Goal: Task Accomplishment & Management: Use online tool/utility

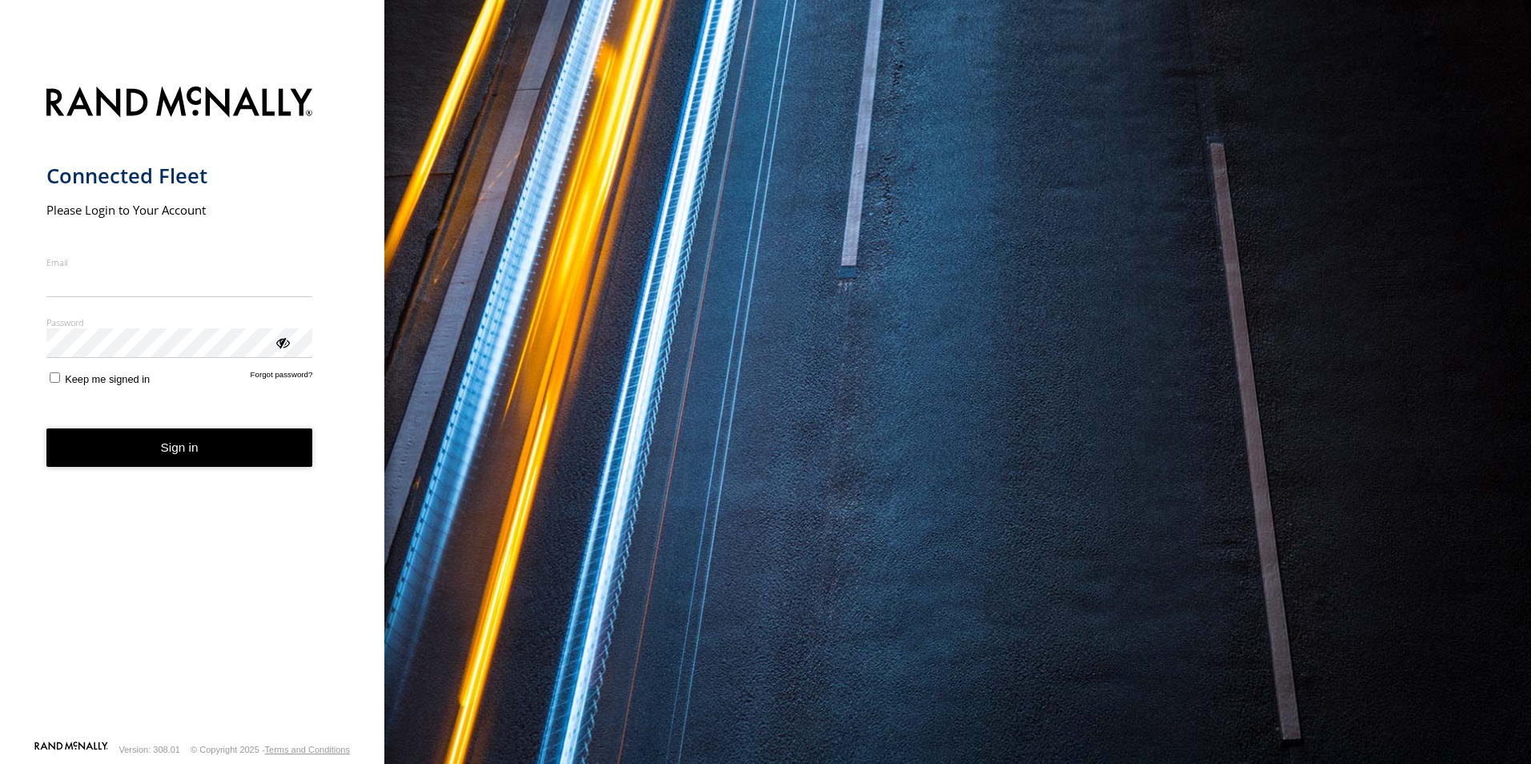
click at [167, 286] on input "Email" at bounding box center [179, 282] width 267 height 29
type input "**********"
click at [143, 440] on button "Sign in" at bounding box center [179, 447] width 267 height 39
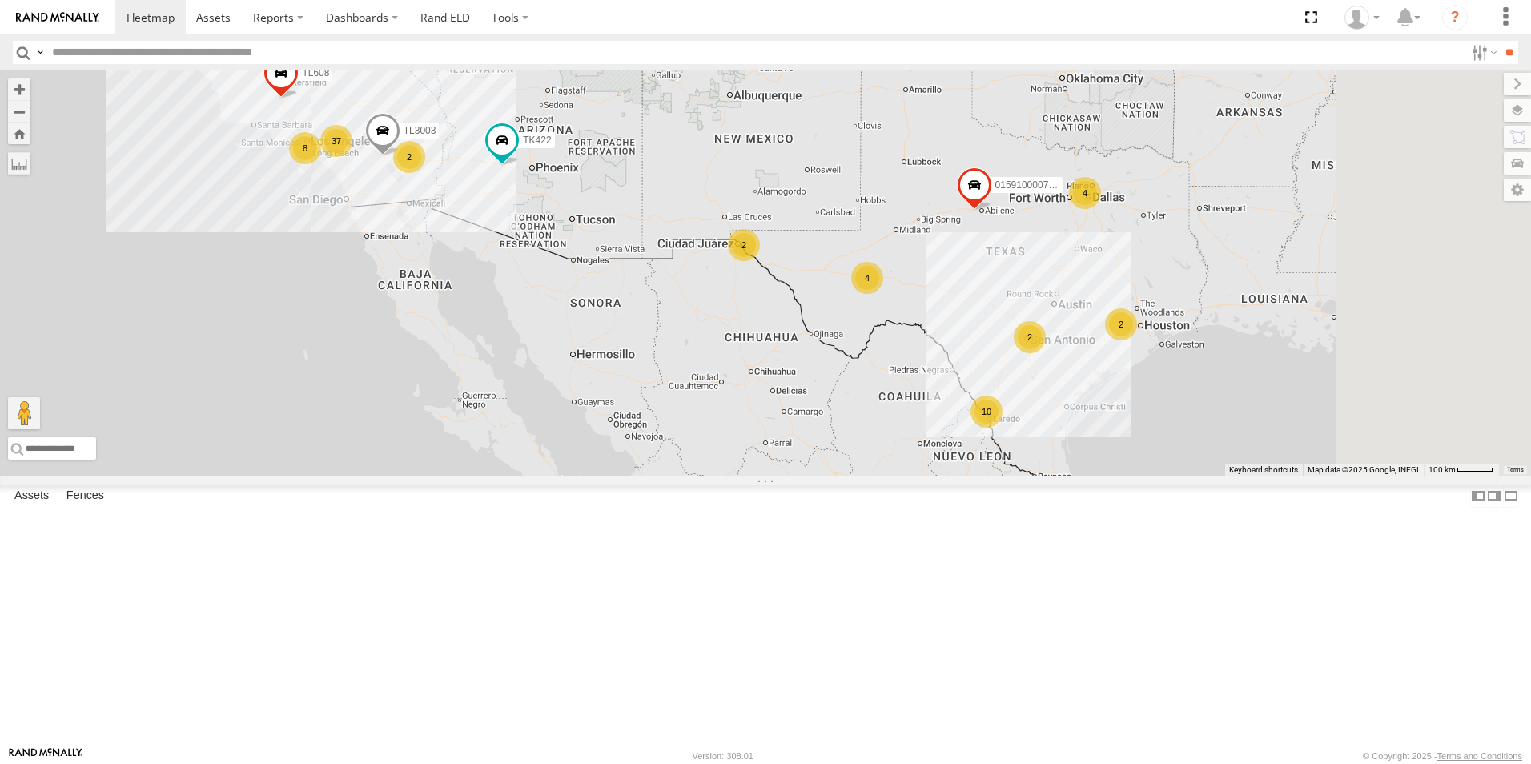
drag, startPoint x: 1002, startPoint y: 453, endPoint x: 836, endPoint y: 455, distance: 165.8
click at [836, 455] on div "015910000779481 TK422 TL9116 TL608 TK421 2 37 8 2 2 4 10 4 2 TL3003" at bounding box center [765, 272] width 1531 height 405
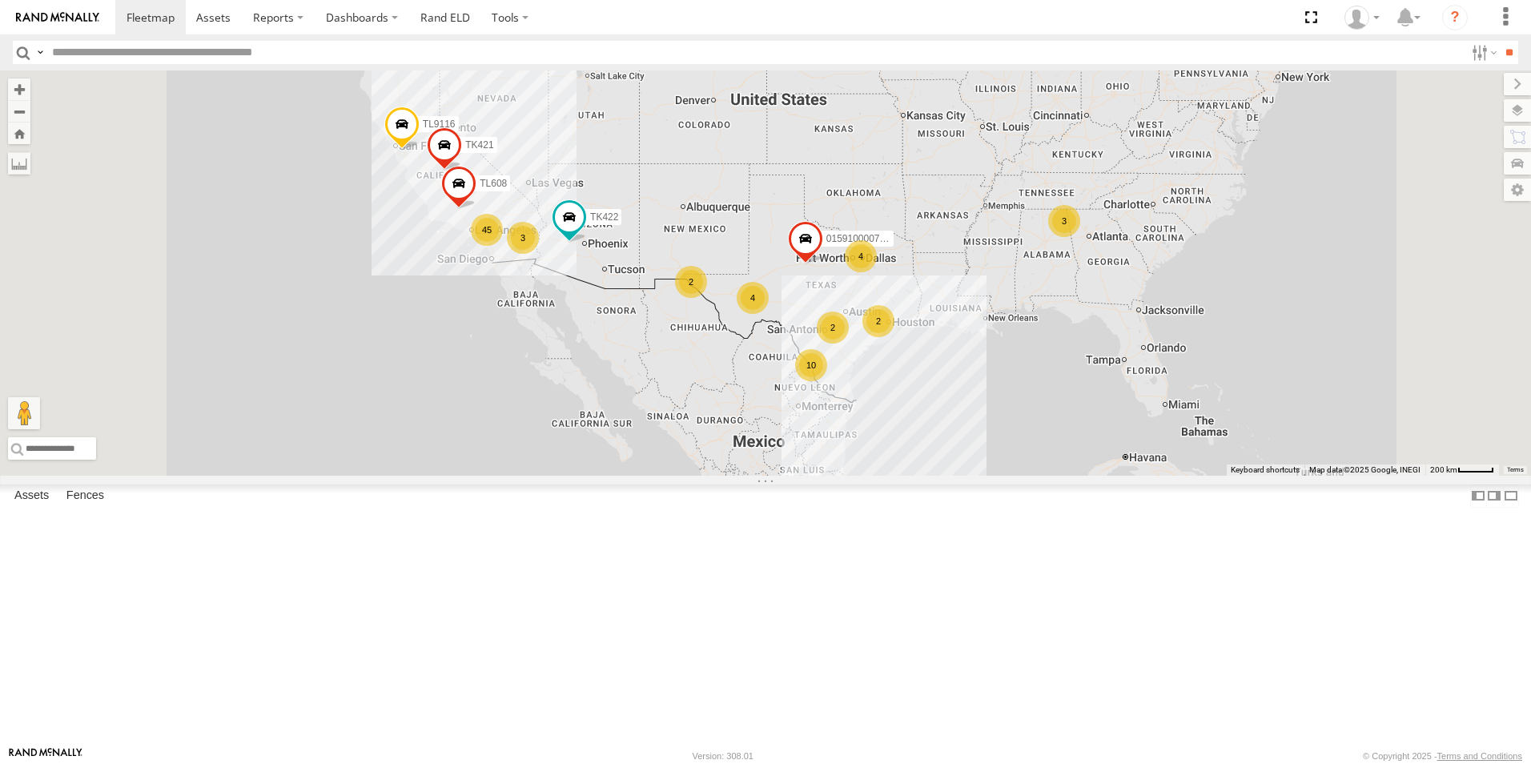
click at [1077, 400] on div "015910000779481 TK422 TL9116 TL608 TK421 2 45 3 3 2 4 10 4 2" at bounding box center [765, 272] width 1531 height 405
click at [877, 272] on div "4" at bounding box center [861, 256] width 32 height 32
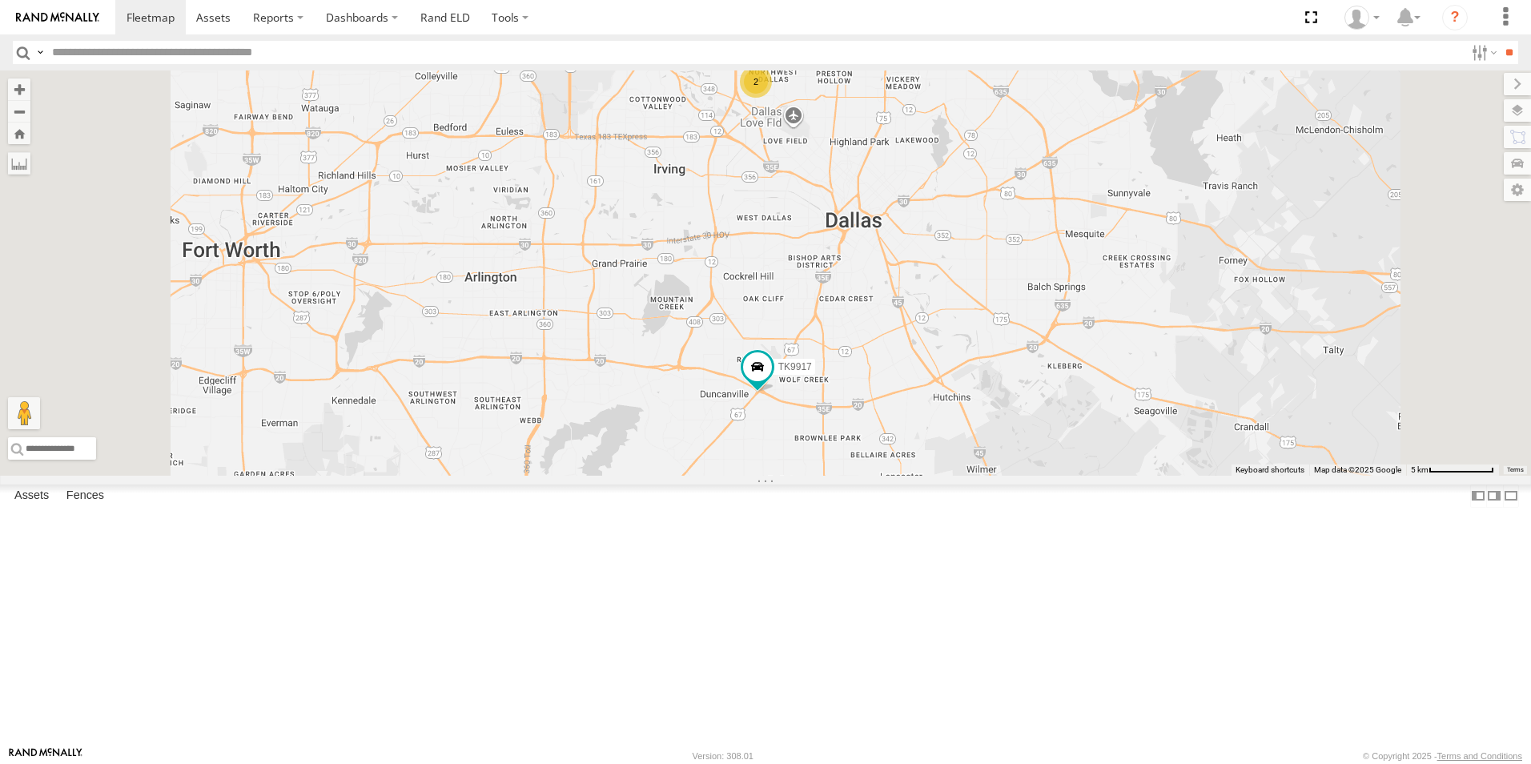
drag, startPoint x: 1023, startPoint y: 629, endPoint x: 1011, endPoint y: 561, distance: 69.1
click at [1011, 476] on div "015910000779481 TK422 TL9116 TL608 TK421 2 TL3010 TK9917" at bounding box center [765, 272] width 1531 height 405
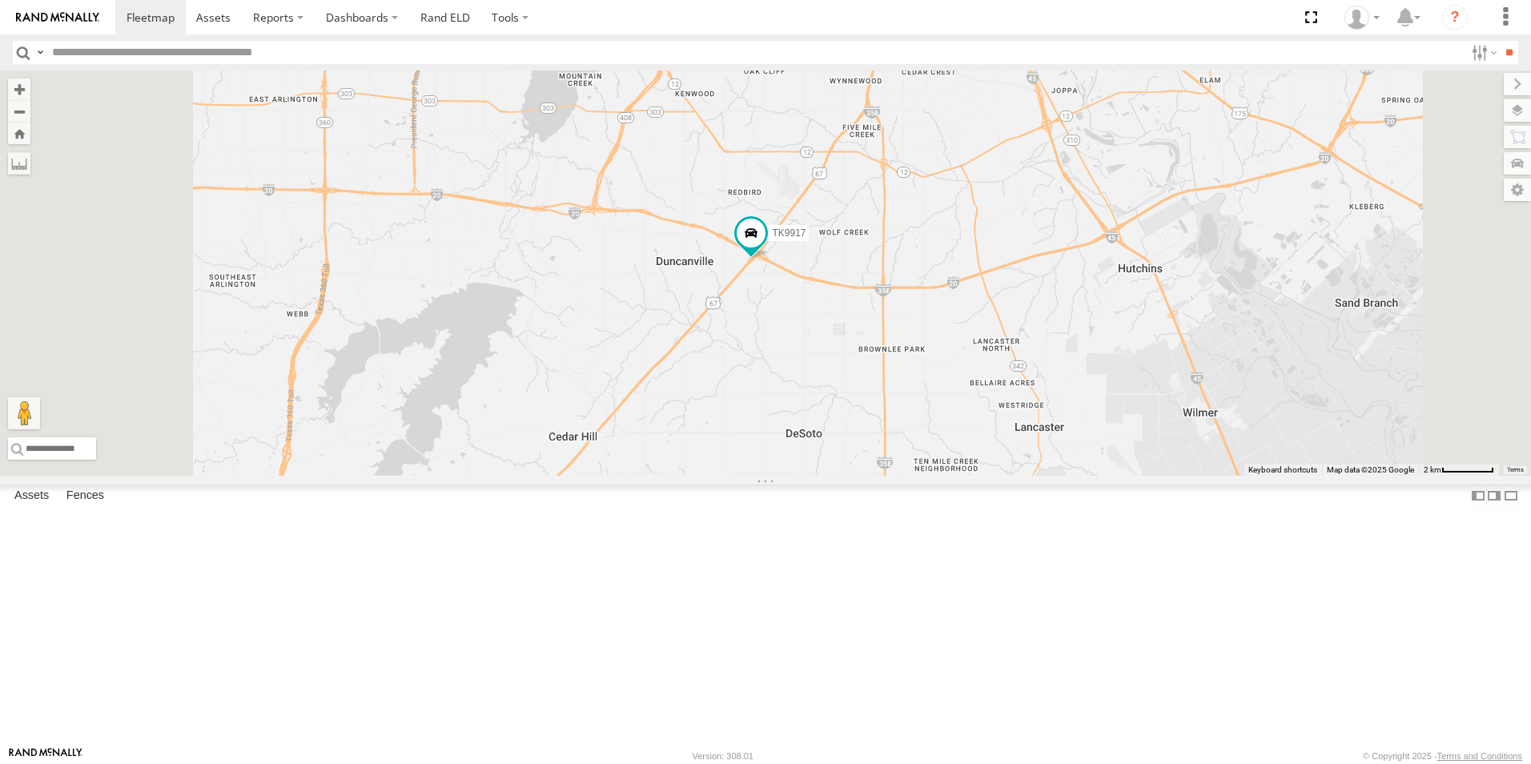
drag, startPoint x: 959, startPoint y: 613, endPoint x: 962, endPoint y: 464, distance: 148.2
click at [962, 464] on div "015910000779481 TK422 TL9116 TL608 TK421 TL3010 TK9917" at bounding box center [765, 272] width 1531 height 405
click at [766, 247] on span at bounding box center [751, 233] width 29 height 29
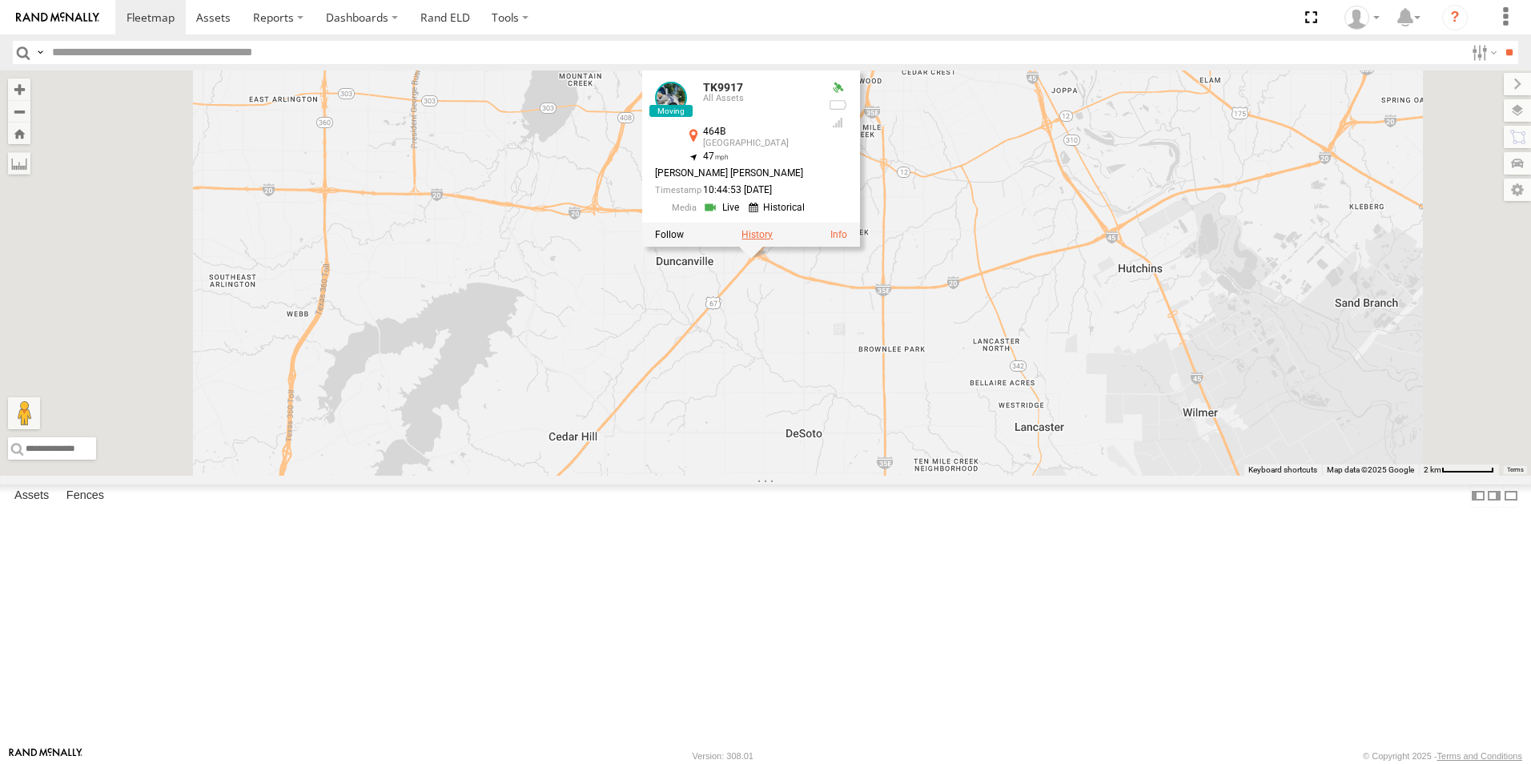
click at [773, 240] on label at bounding box center [757, 234] width 31 height 11
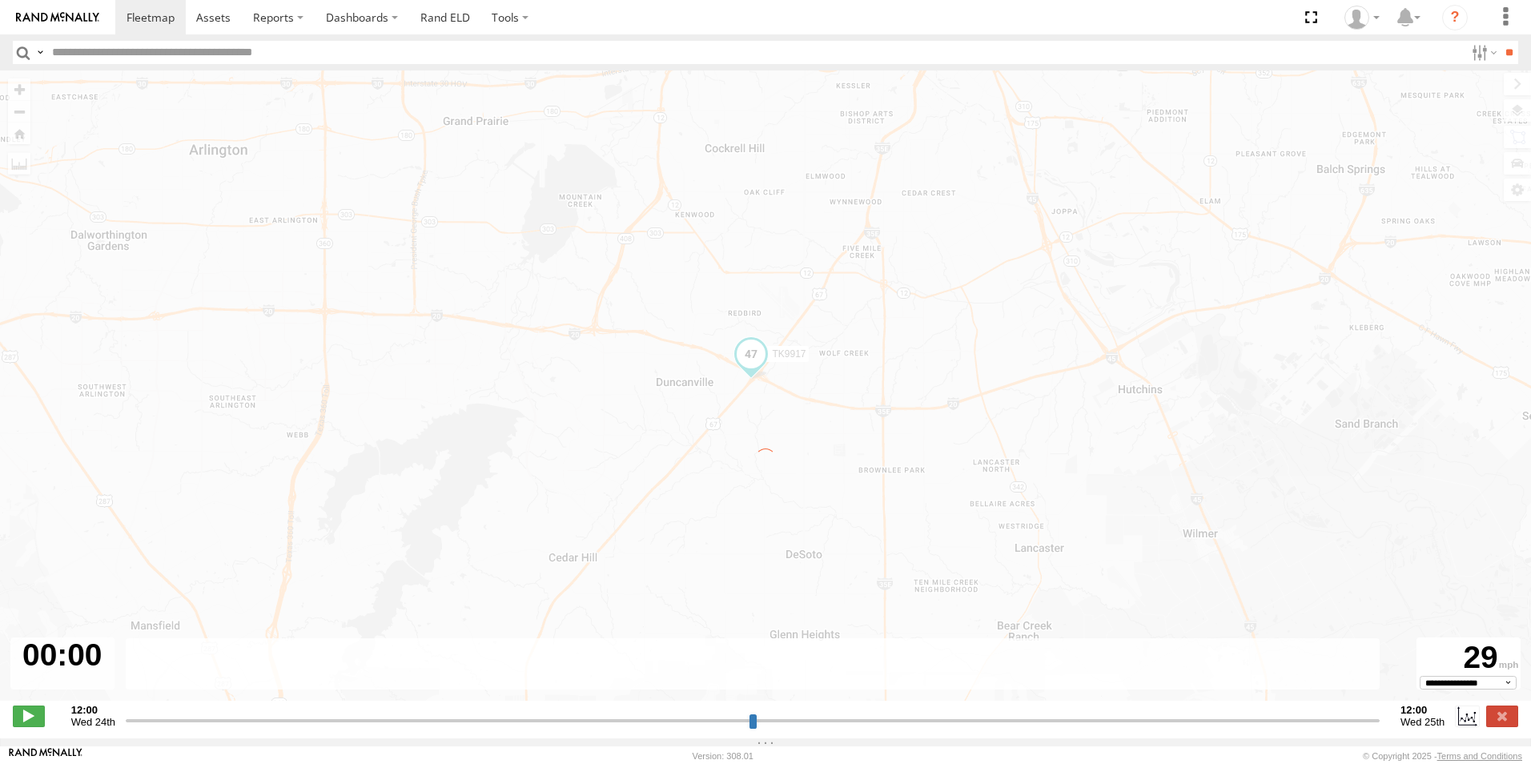
type input "**********"
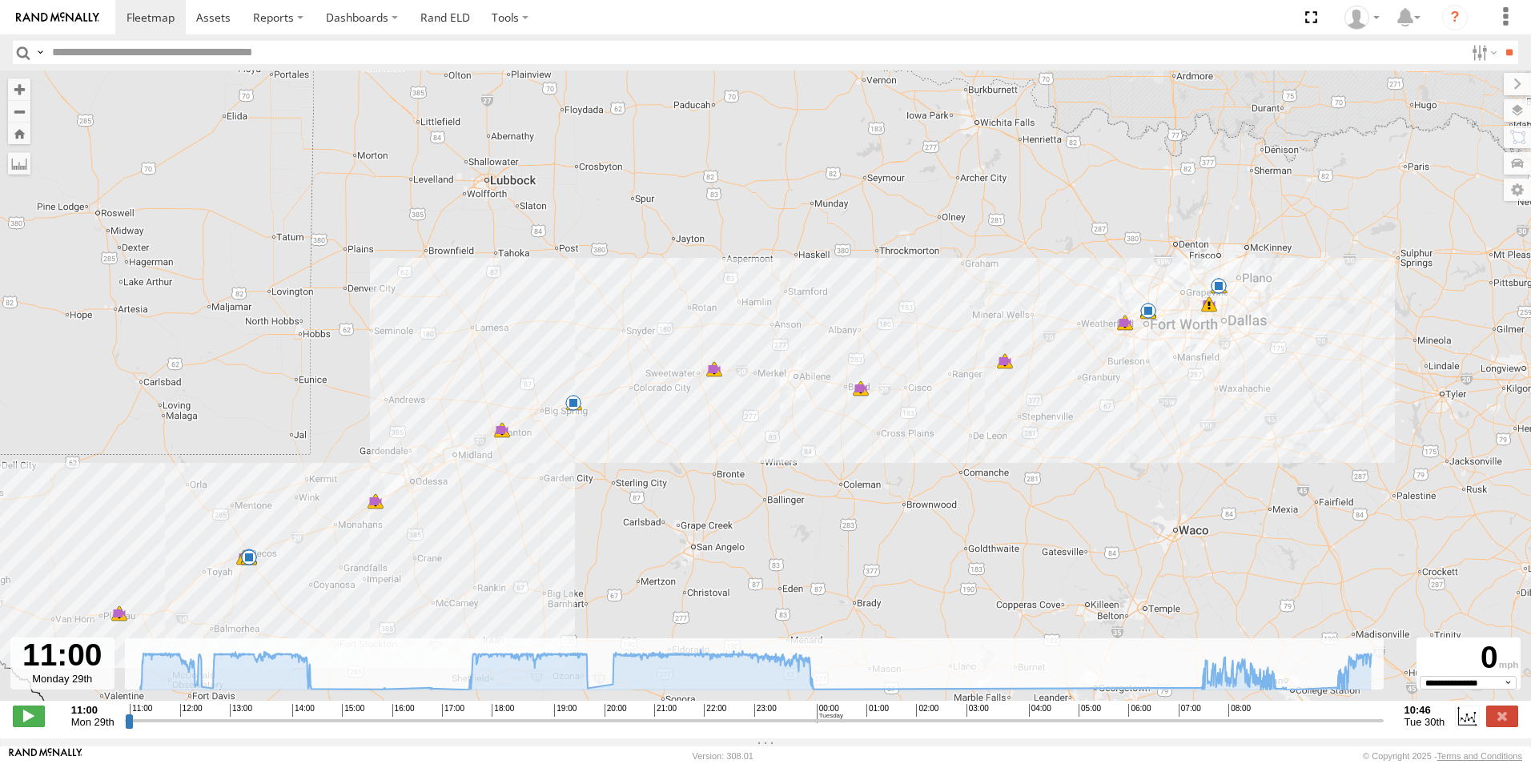
drag, startPoint x: 1286, startPoint y: 264, endPoint x: 1055, endPoint y: 323, distance: 238.7
click at [1055, 323] on div "TK9917 11:00 Mon 11:03 Mon 11:03 Mon 11:03 Mon 11:58 Mon 11:58 Mon 12:14 Mon 12…" at bounding box center [765, 393] width 1531 height 647
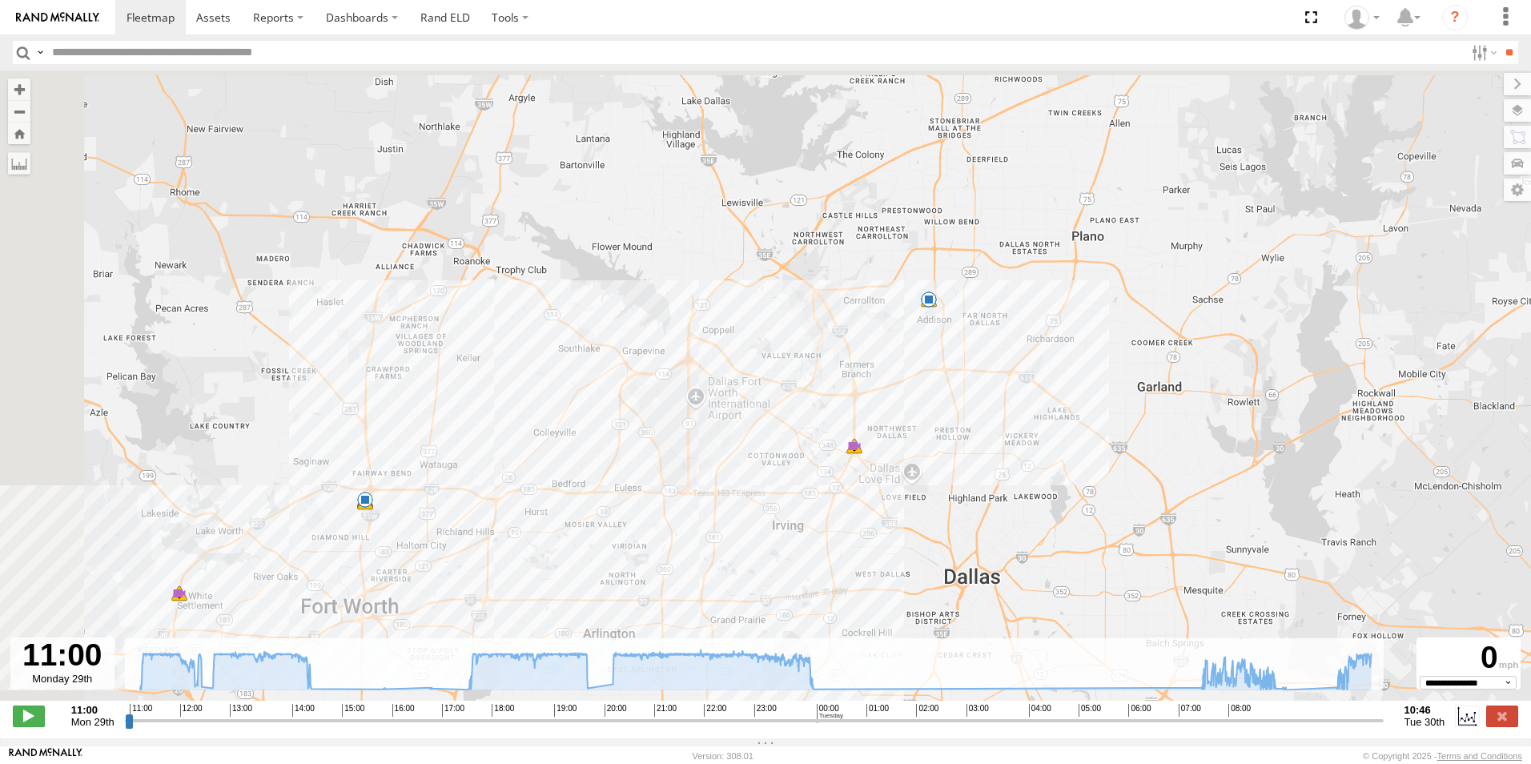
drag, startPoint x: 878, startPoint y: 374, endPoint x: 1149, endPoint y: 449, distance: 281.7
click at [1149, 449] on div "TK9917 11:00 Mon 11:03 Mon 11:03 Mon 11:03 Mon 11:58 Mon 11:58 Mon 12:14 Mon 12…" at bounding box center [765, 393] width 1531 height 647
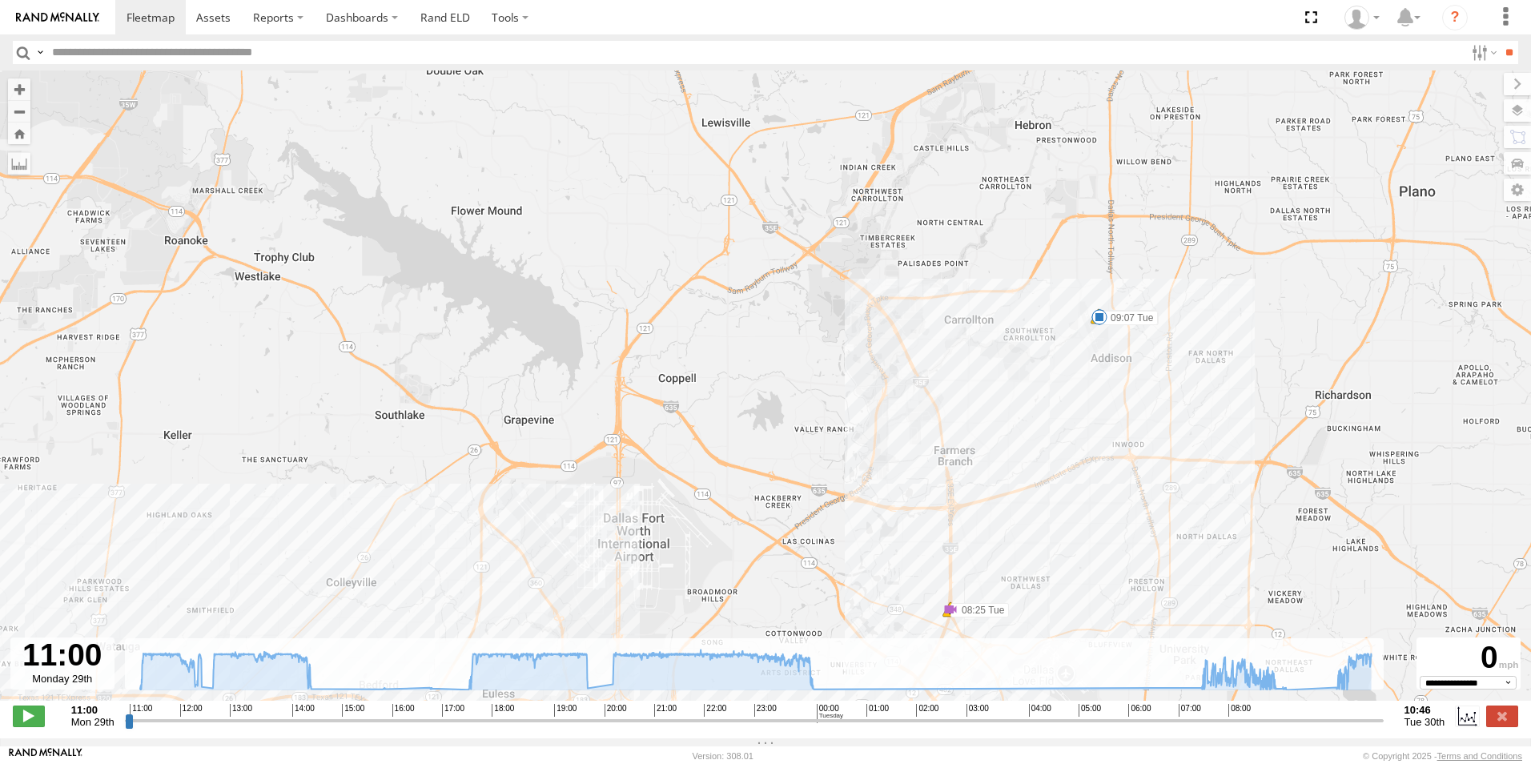
drag, startPoint x: 986, startPoint y: 268, endPoint x: 1166, endPoint y: 260, distance: 180.4
click at [1166, 260] on div "TK9917 11:00 Mon 11:03 Mon 11:03 Mon 11:03 Mon 11:58 Mon 11:58 Mon 12:14 Mon 12…" at bounding box center [765, 393] width 1531 height 647
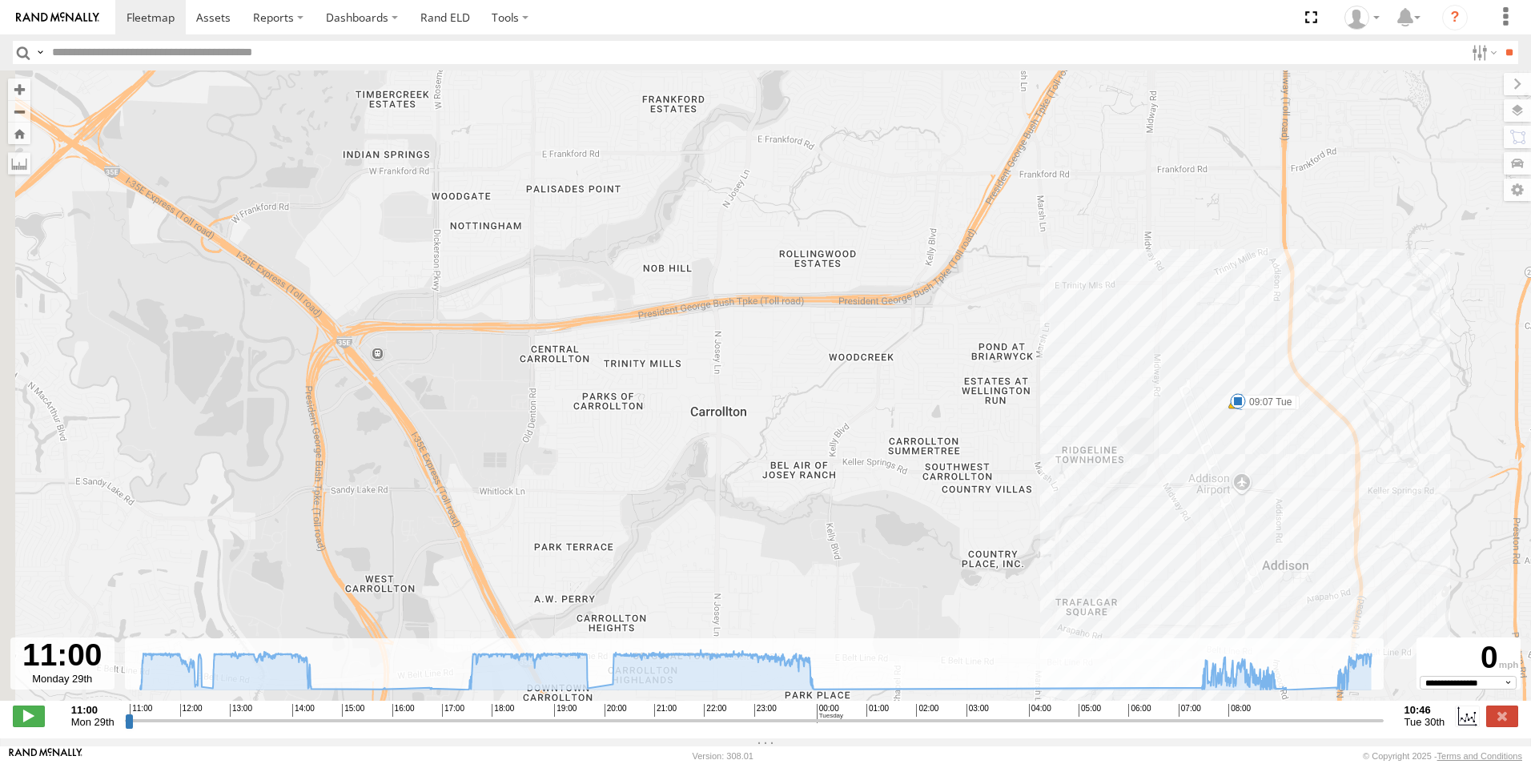
drag, startPoint x: 1114, startPoint y: 356, endPoint x: 1405, endPoint y: 345, distance: 290.9
click at [1405, 345] on div "TK9917 11:00 Mon 11:03 Mon 11:03 Mon 11:03 Mon 11:58 Mon 11:58 Mon 12:14 Mon 12…" at bounding box center [765, 393] width 1531 height 647
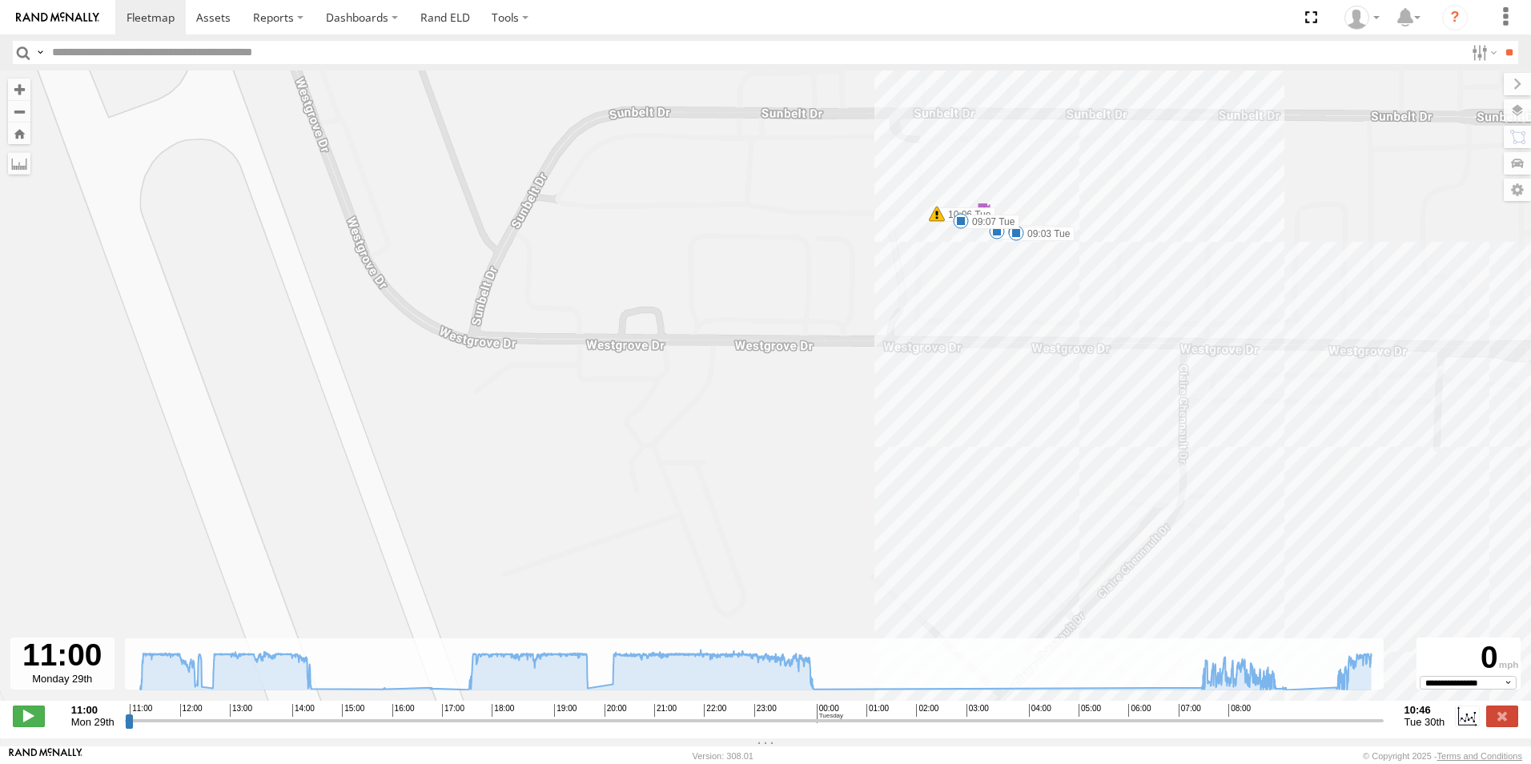
drag, startPoint x: 1100, startPoint y: 359, endPoint x: 1127, endPoint y: 452, distance: 97.6
click at [1127, 452] on div "TK9917 11:00 Mon 11:03 Mon 11:03 Mon 11:03 Mon 11:58 Mon 11:58 Mon 12:14 Mon 12…" at bounding box center [765, 393] width 1531 height 647
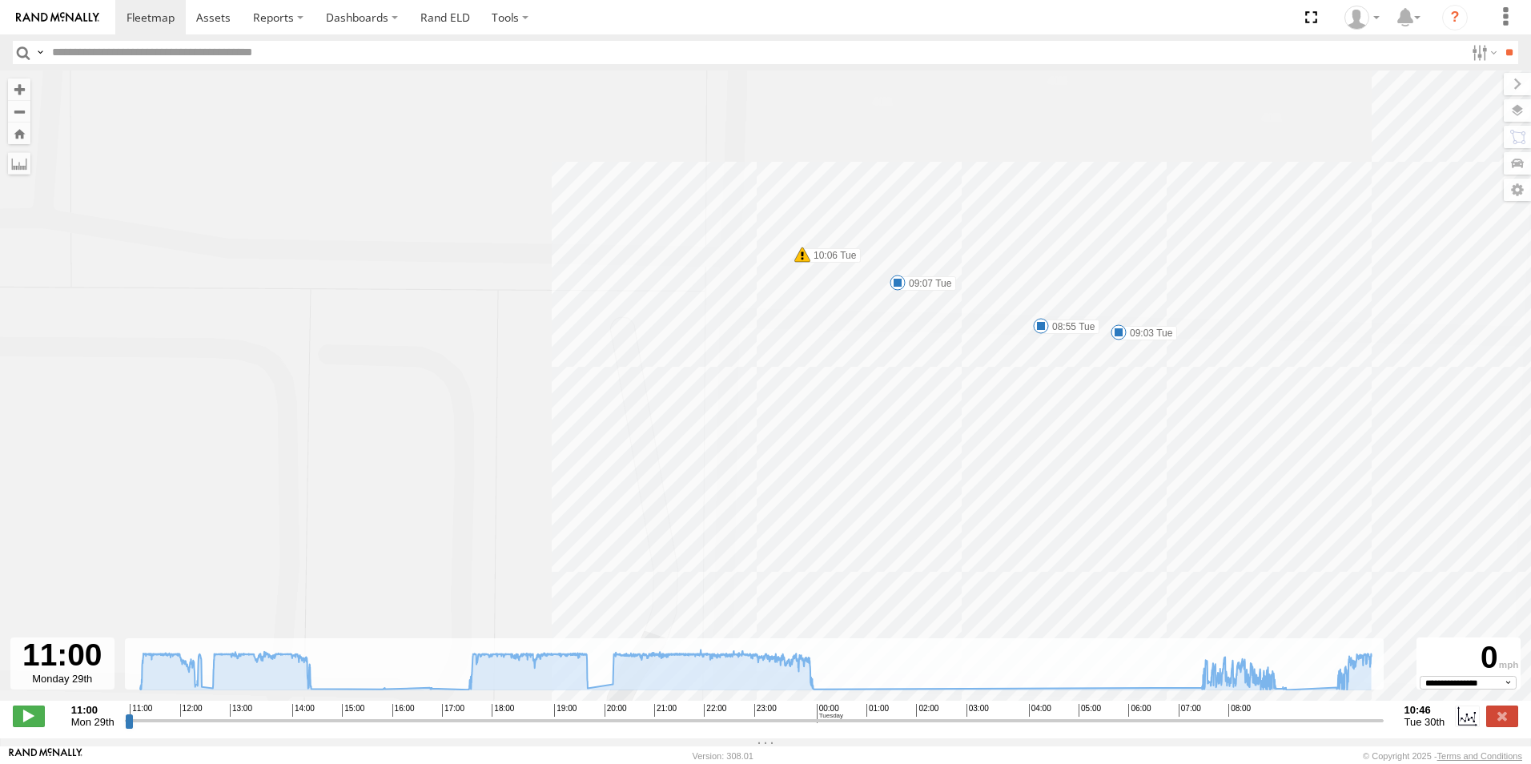
drag, startPoint x: 1018, startPoint y: 266, endPoint x: 1070, endPoint y: 516, distance: 255.2
click at [1070, 516] on div "TK9917 11:00 Mon 11:03 Mon 11:03 Mon 11:03 Mon 11:58 Mon 11:58 Mon 12:14 Mon 12…" at bounding box center [765, 393] width 1531 height 647
click at [164, 18] on span at bounding box center [151, 17] width 48 height 15
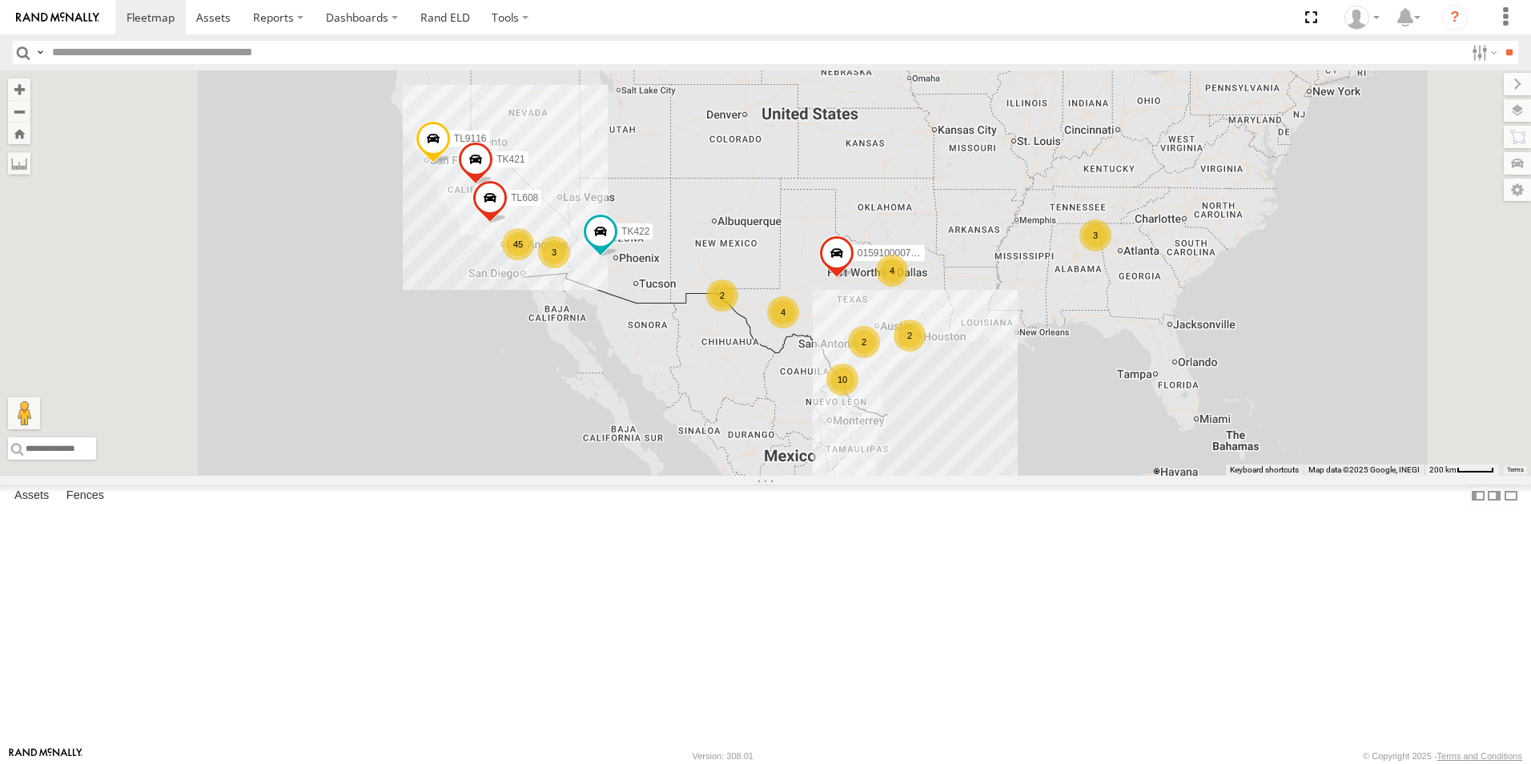
click at [908, 287] on div "4" at bounding box center [892, 271] width 32 height 32
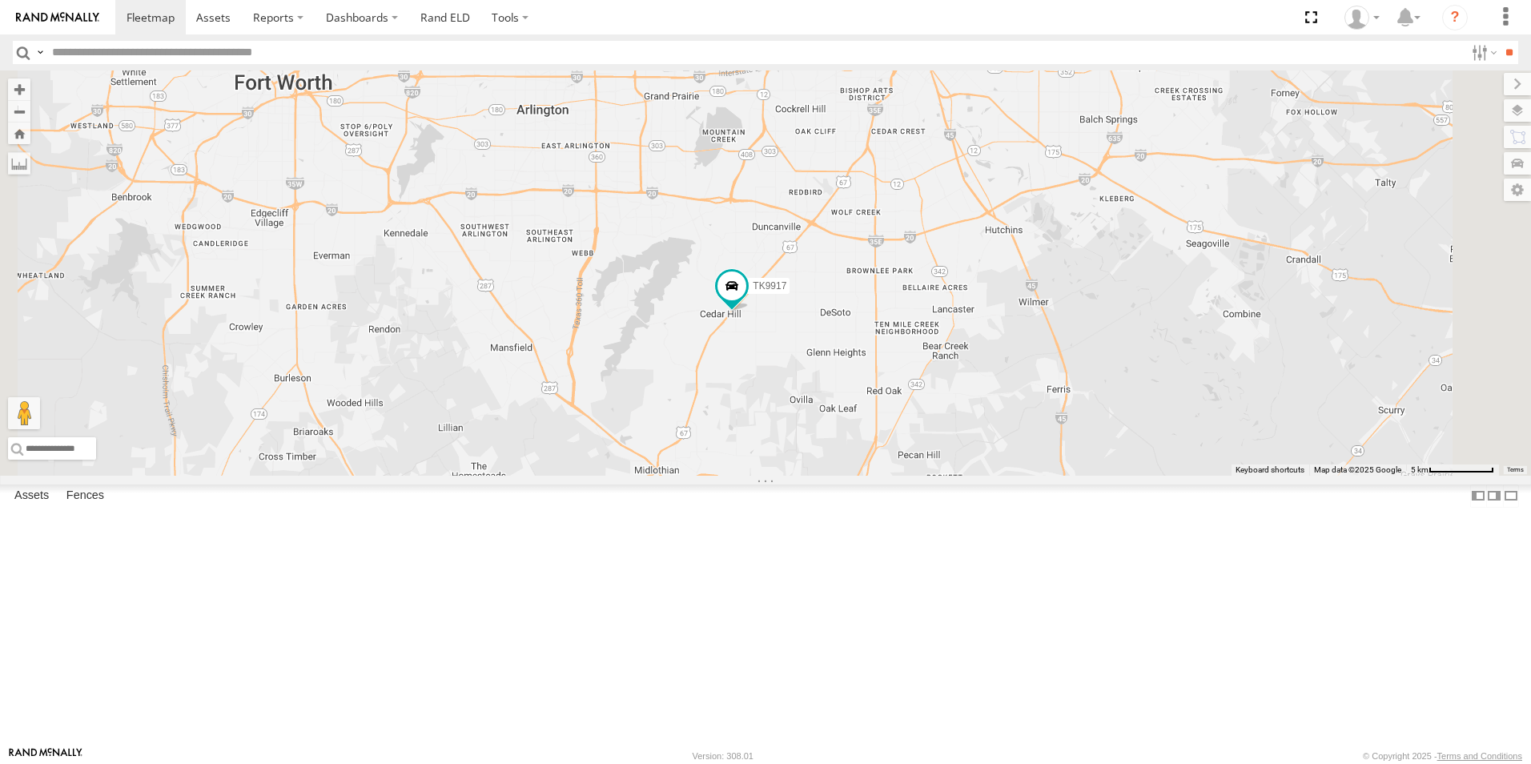
drag, startPoint x: 961, startPoint y: 707, endPoint x: 965, endPoint y: 521, distance: 185.8
click at [965, 476] on div "015910000779481 TK422 TL9116 TL608 TK421 2 TL3010 TK9917" at bounding box center [765, 272] width 1531 height 405
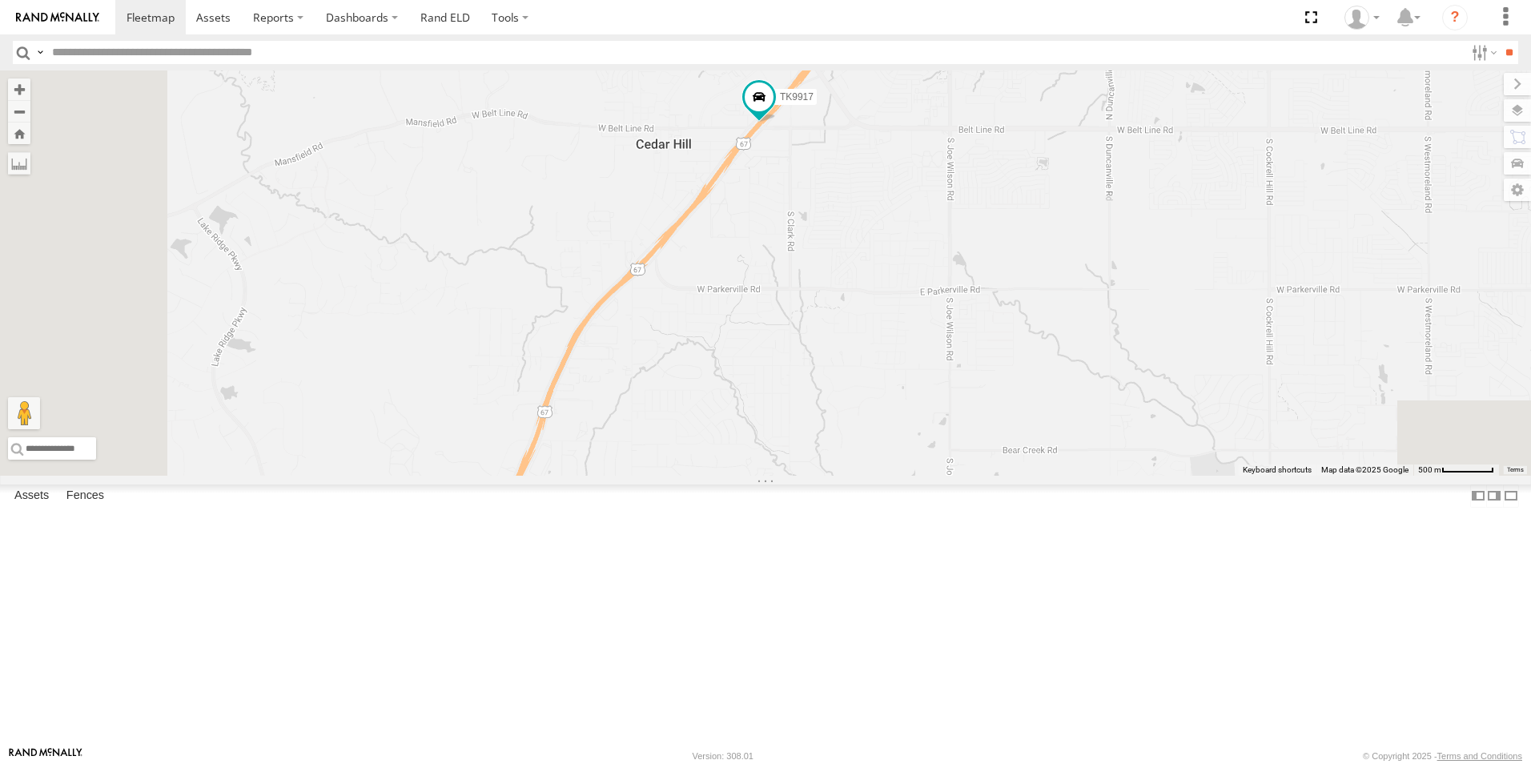
drag, startPoint x: 907, startPoint y: 600, endPoint x: 982, endPoint y: 337, distance: 273.0
click at [982, 337] on div "015910000779481 TK422 TL9116 TL608 TK421 TL3010 TK9917" at bounding box center [765, 272] width 1531 height 405
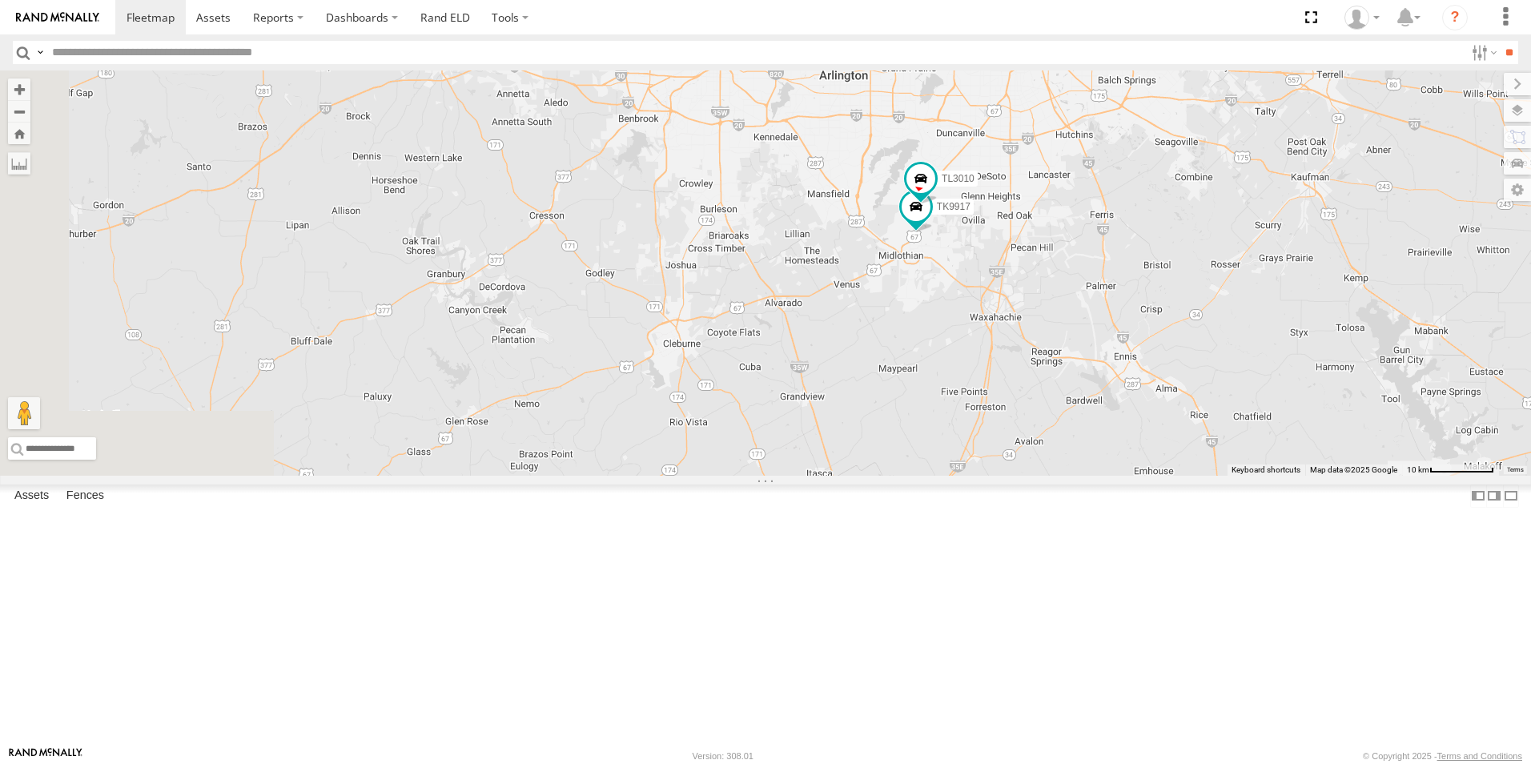
drag, startPoint x: 924, startPoint y: 549, endPoint x: 1102, endPoint y: 478, distance: 191.5
click at [1102, 476] on div "TL3010 2 TK9917" at bounding box center [765, 272] width 1531 height 405
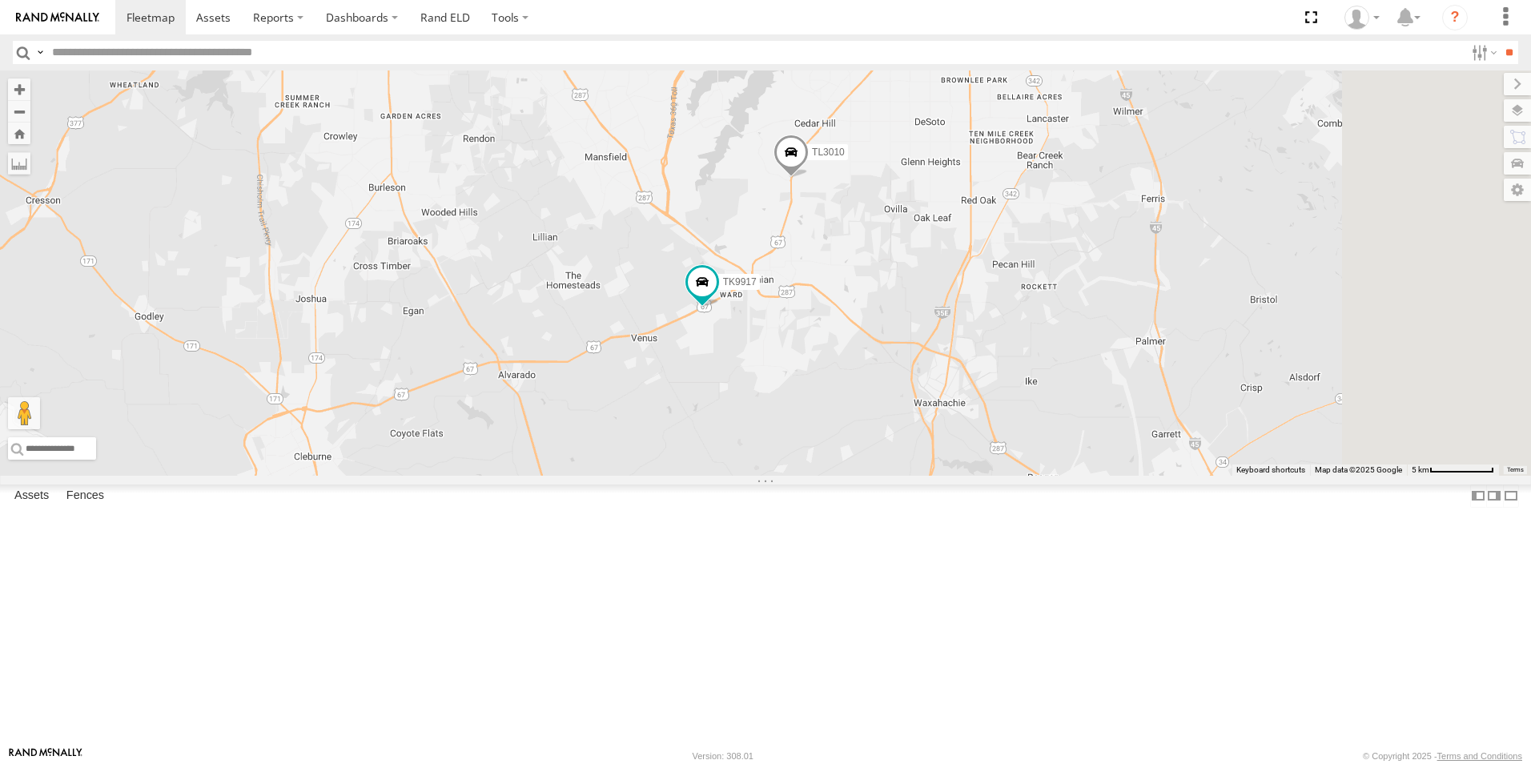
drag, startPoint x: 1019, startPoint y: 320, endPoint x: 662, endPoint y: 277, distance: 358.9
click at [662, 277] on div "TL3010 TK9917" at bounding box center [765, 272] width 1531 height 405
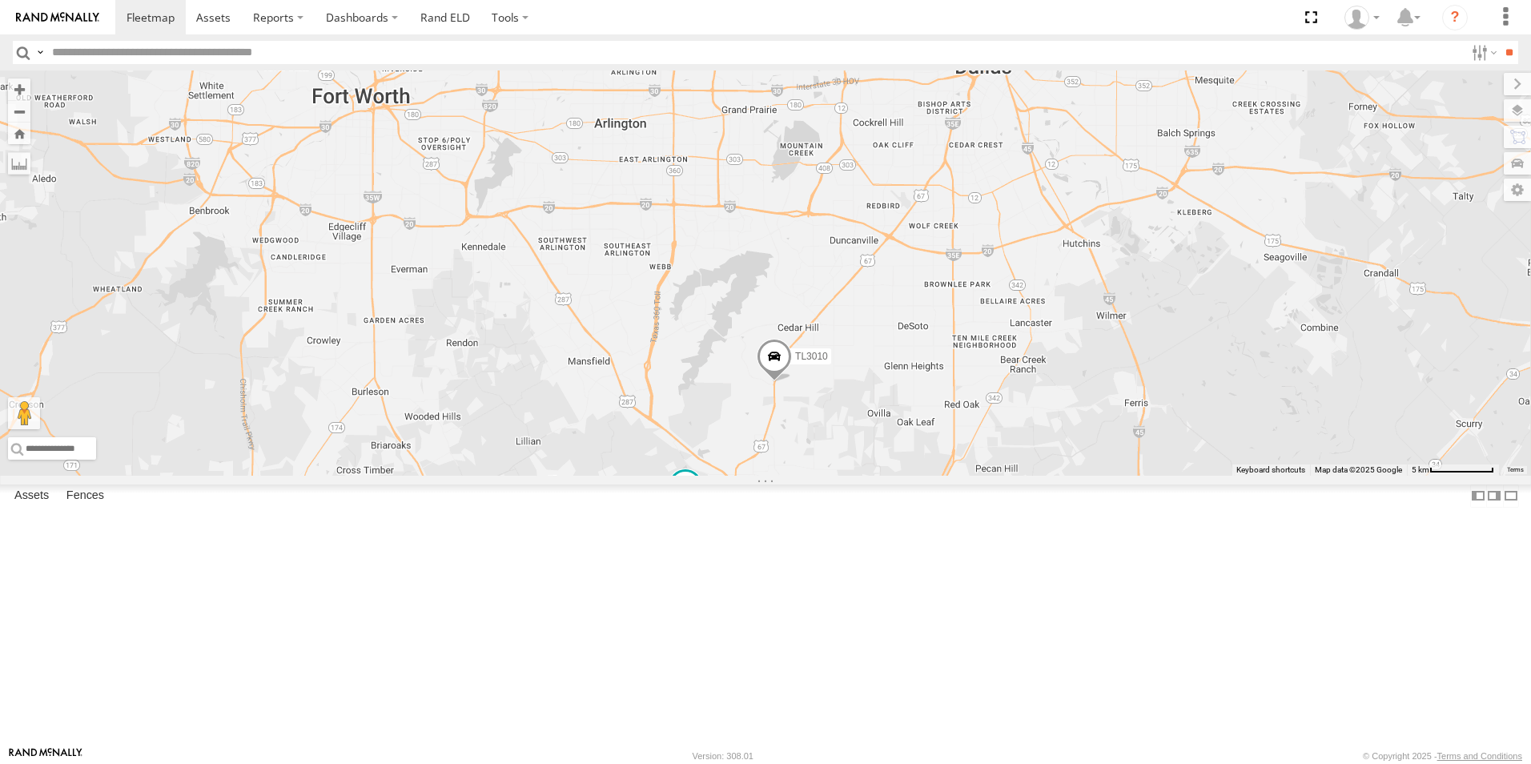
drag, startPoint x: 676, startPoint y: 204, endPoint x: 659, endPoint y: 408, distance: 204.9
click at [659, 408] on div "TL3010 TK9917" at bounding box center [765, 272] width 1531 height 405
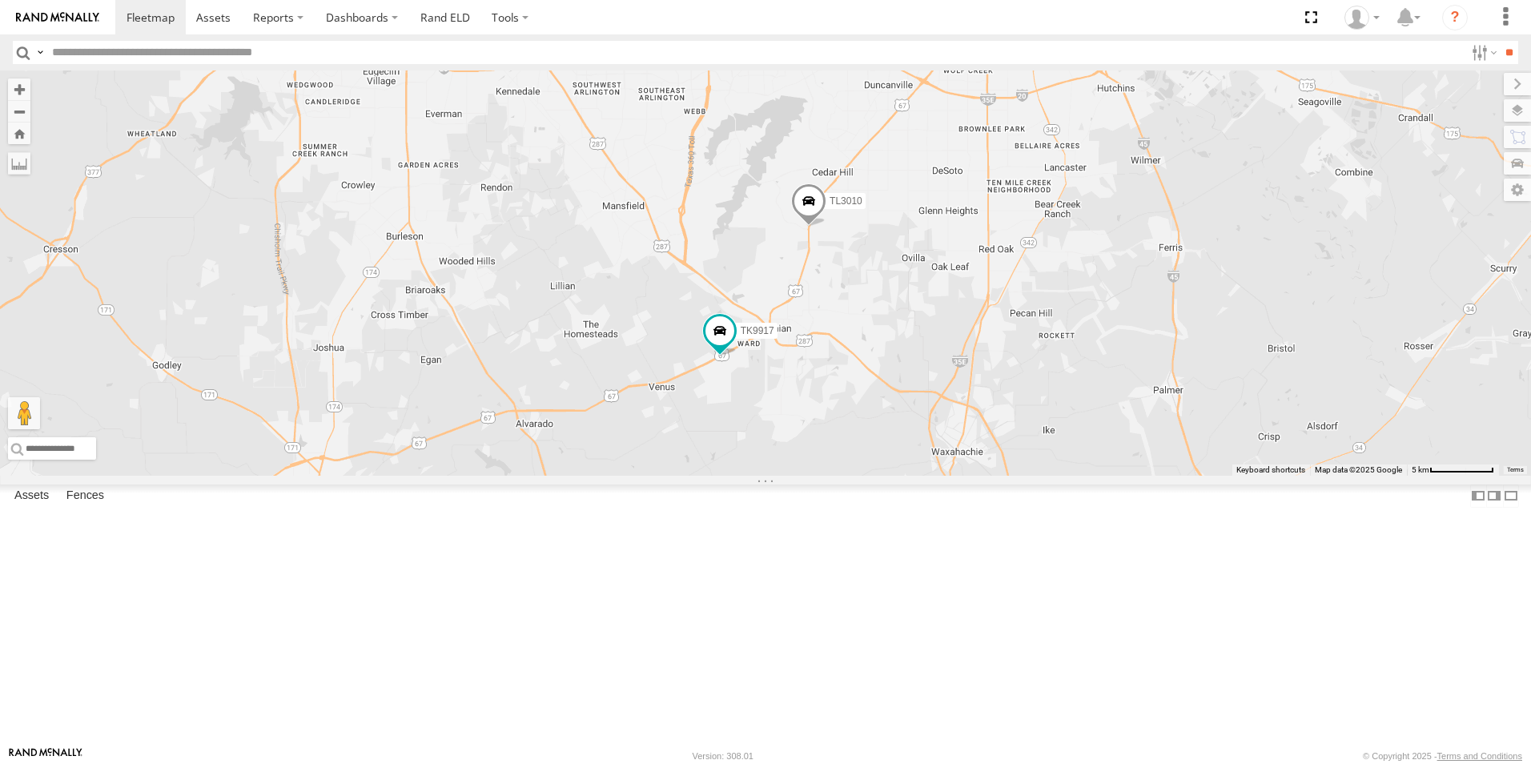
drag, startPoint x: 734, startPoint y: 533, endPoint x: 774, endPoint y: 369, distance: 168.8
click at [774, 369] on div "TL3010 TK9917 2" at bounding box center [765, 272] width 1531 height 405
click at [0, 0] on div "TK227" at bounding box center [0, 0] width 0 height 0
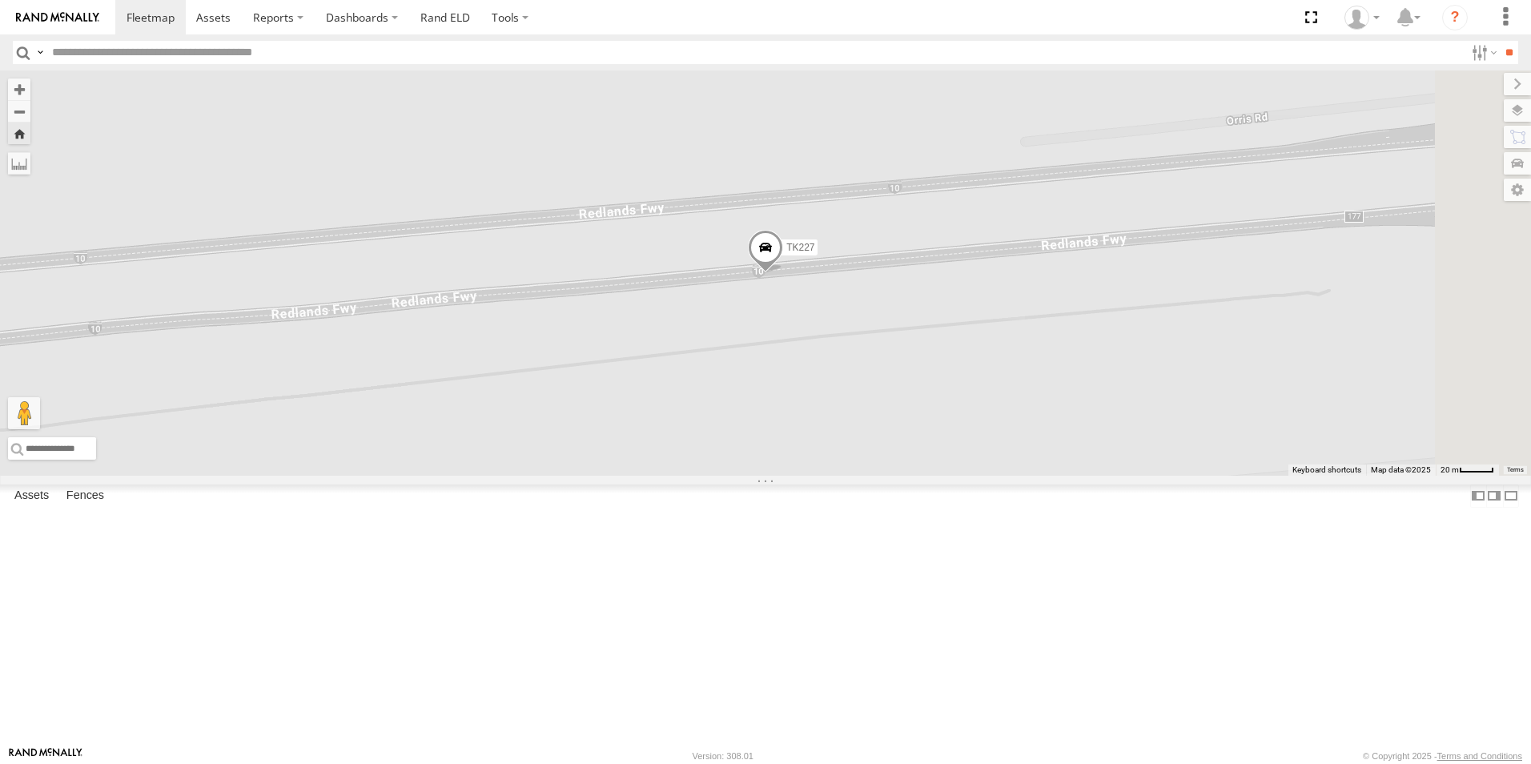
click at [783, 273] on span at bounding box center [765, 251] width 35 height 43
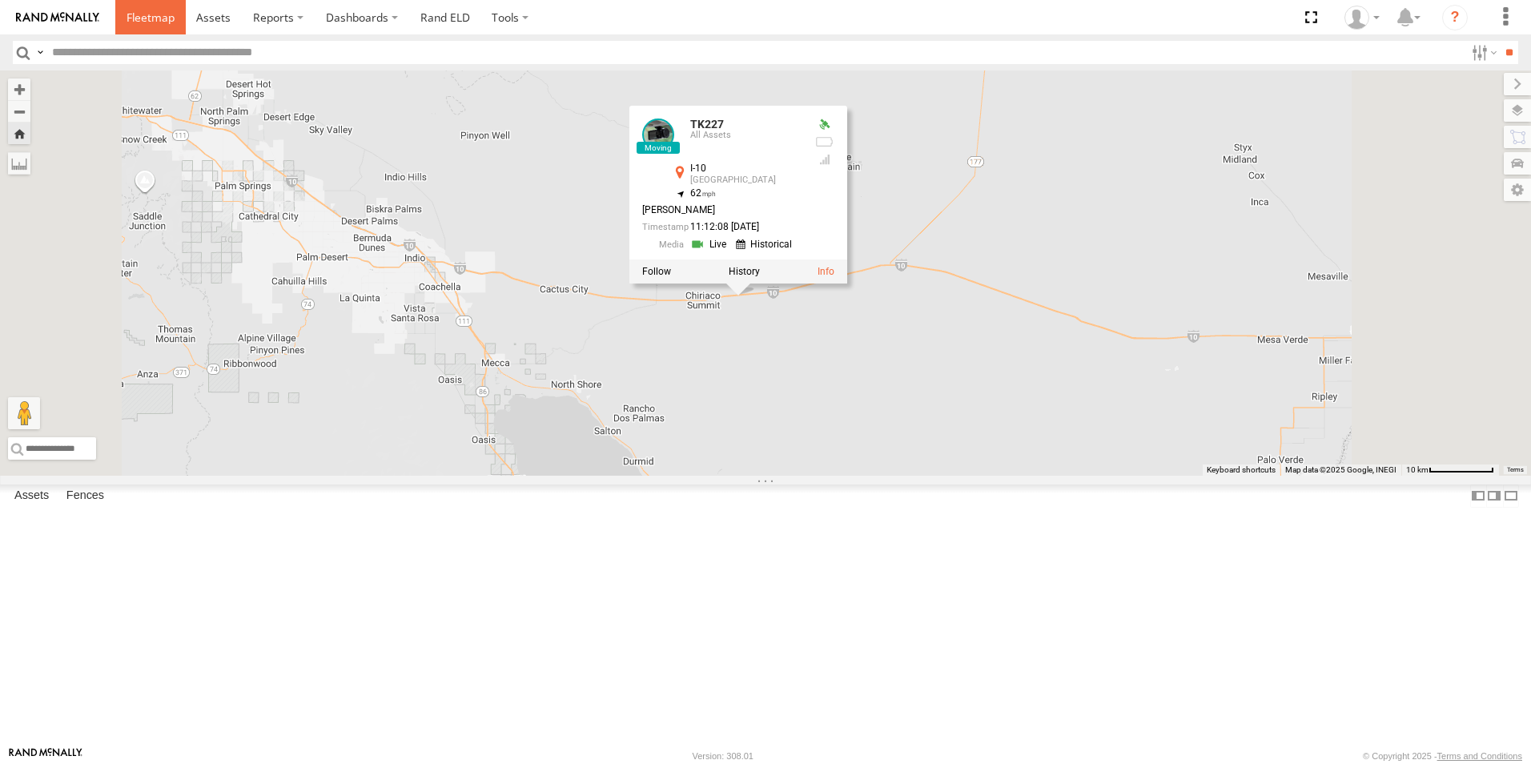
click at [152, 21] on span at bounding box center [151, 17] width 48 height 15
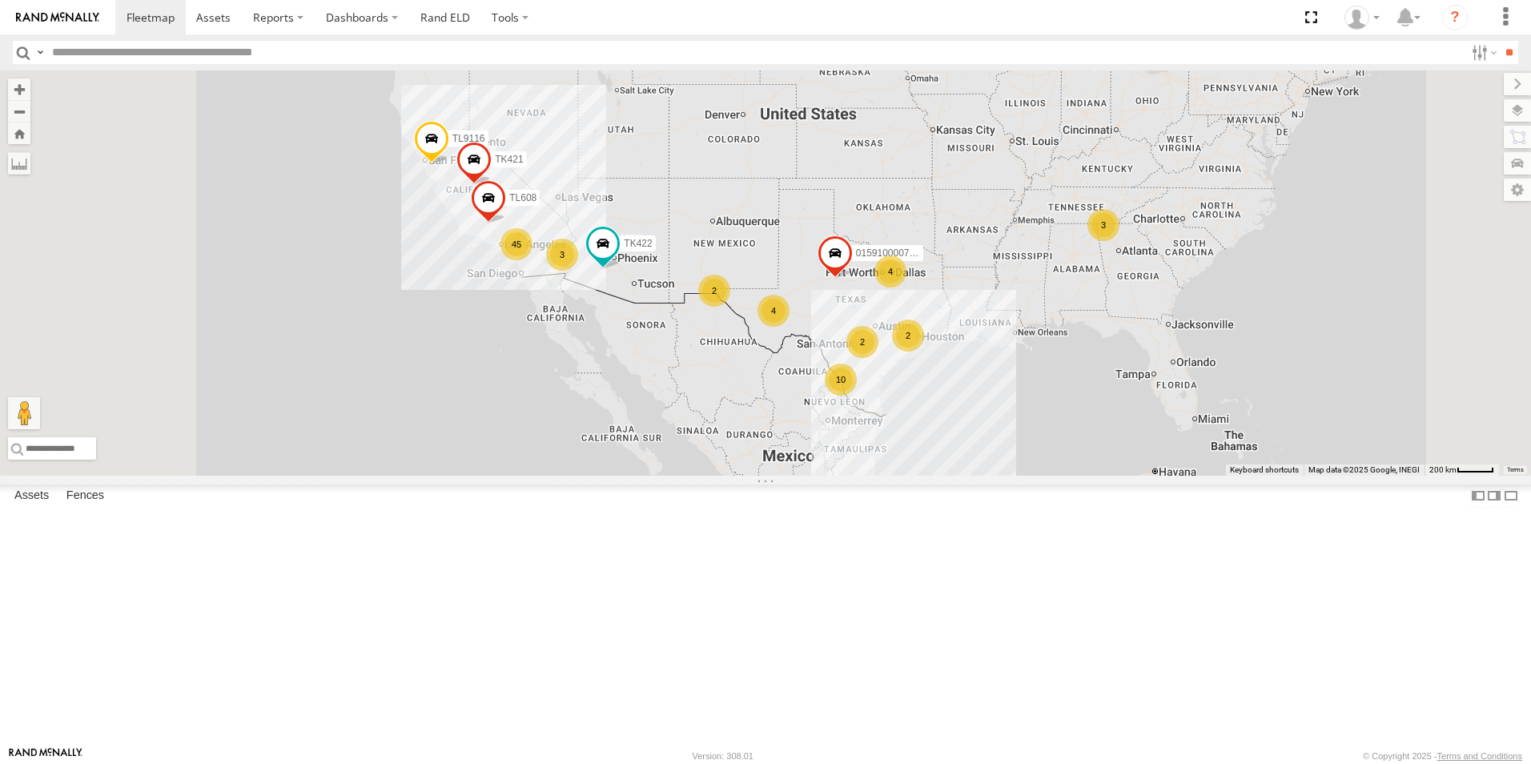
click at [907, 287] on div "4" at bounding box center [891, 271] width 32 height 32
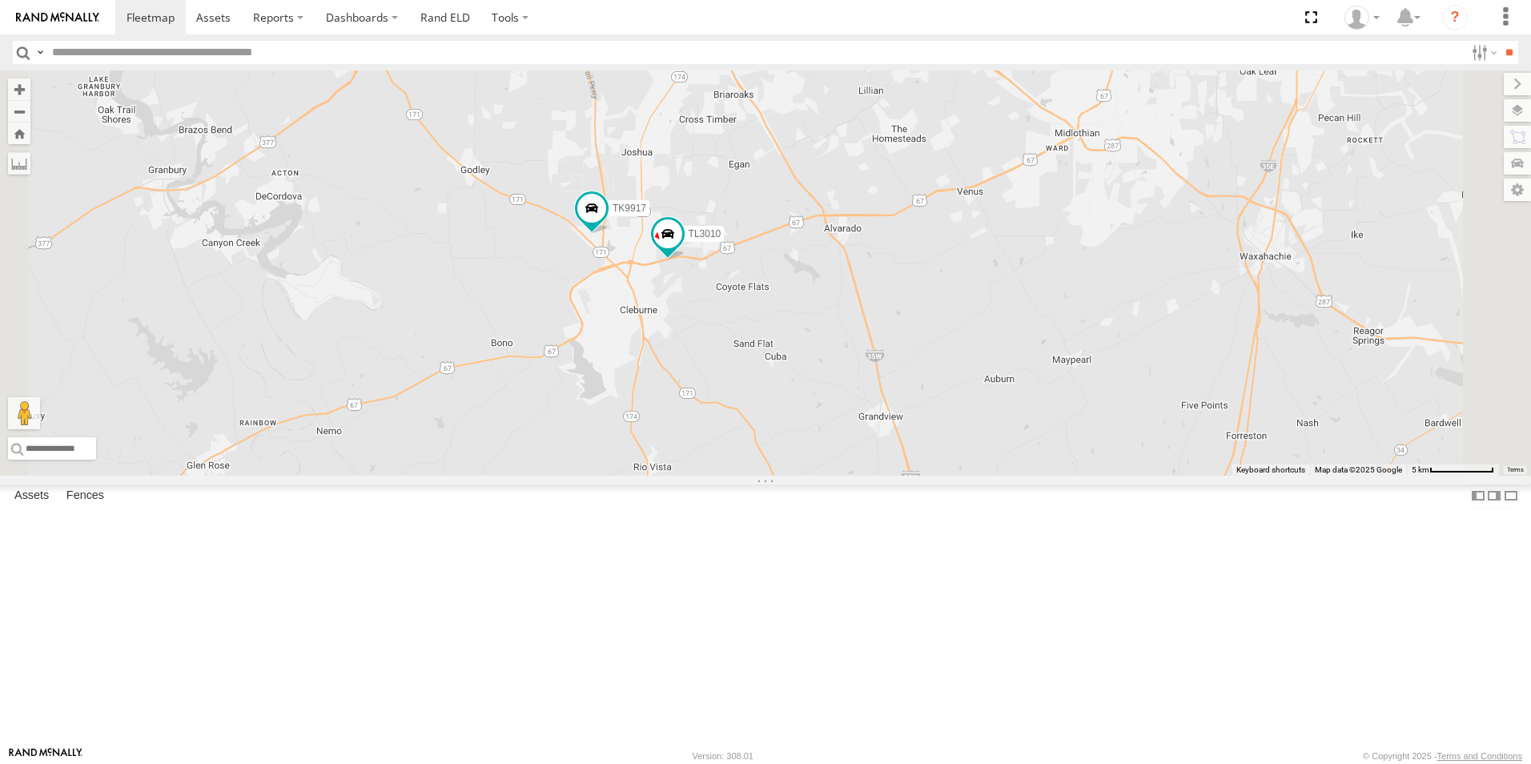
drag, startPoint x: 875, startPoint y: 508, endPoint x: 939, endPoint y: 279, distance: 237.6
click at [939, 279] on div "015910000779481 TK422 TL9116 TL608 TK421 TL3010 TK9917" at bounding box center [765, 272] width 1531 height 405
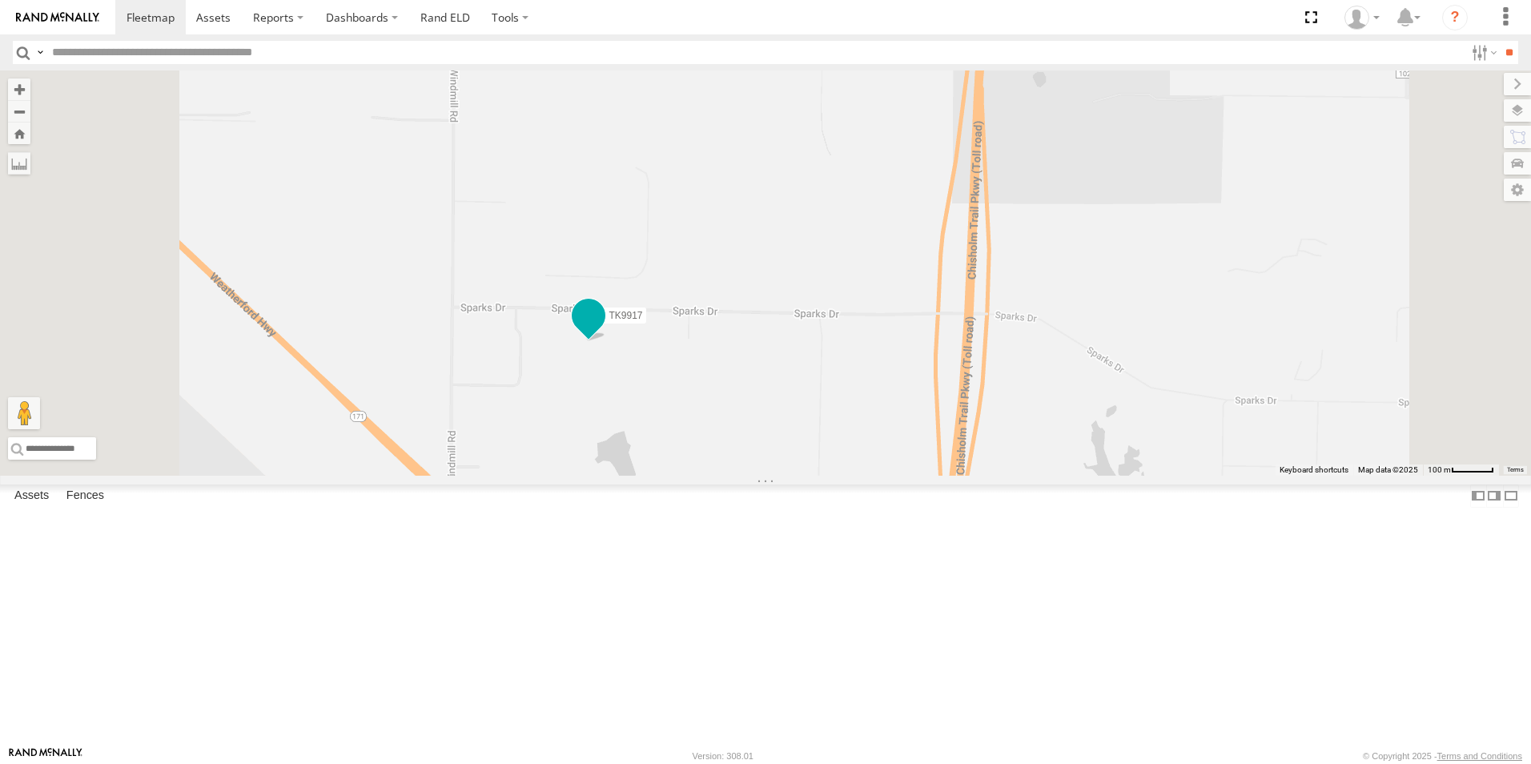
click at [603, 330] on span at bounding box center [588, 315] width 29 height 29
click at [600, 356] on span at bounding box center [582, 333] width 35 height 43
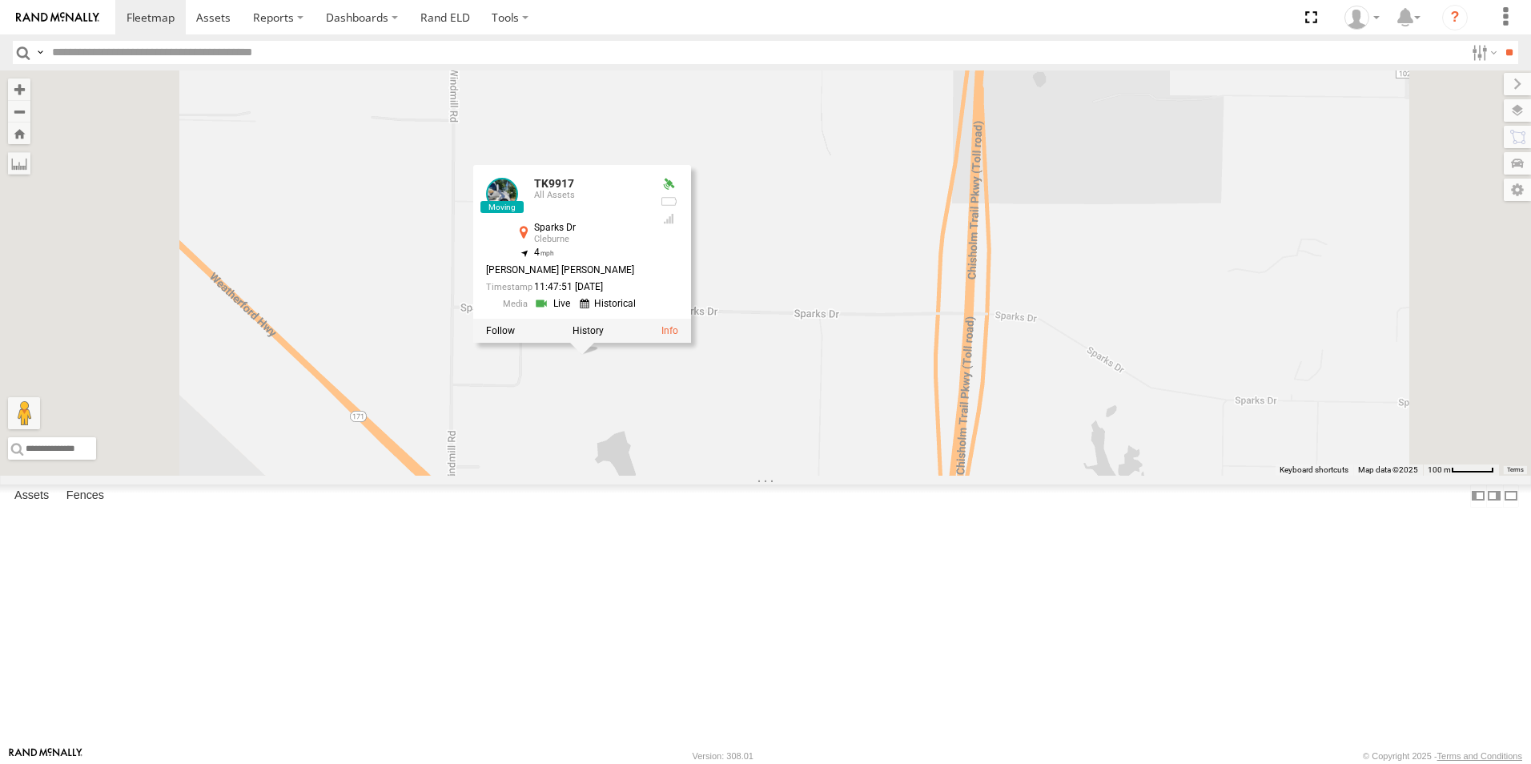
drag, startPoint x: 747, startPoint y: 553, endPoint x: 743, endPoint y: 566, distance: 14.2
click at [747, 476] on div "TK9917 TK9917 All Assets Sparks Dr [PERSON_NAME] 32.4021 , -97.42695 4 [PERSON_…" at bounding box center [765, 272] width 1531 height 405
